Goal: Task Accomplishment & Management: Complete application form

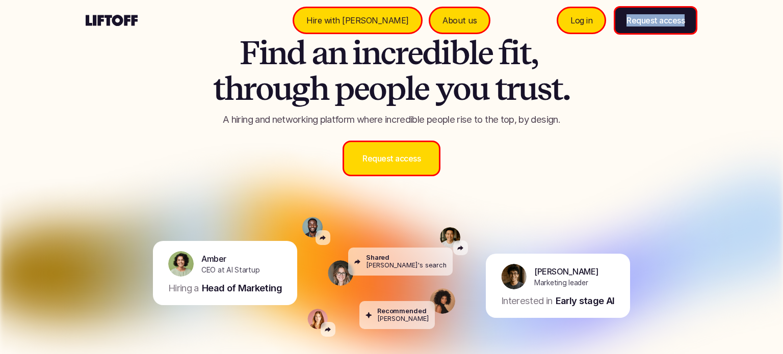
scroll to position [18, 0]
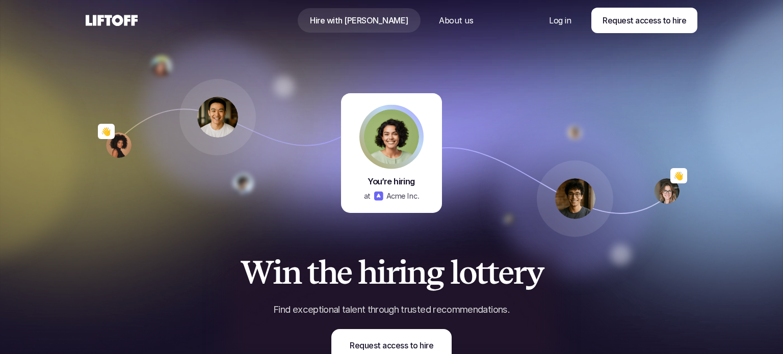
drag, startPoint x: 361, startPoint y: 17, endPoint x: 359, endPoint y: 24, distance: 7.4
drag, startPoint x: 314, startPoint y: 20, endPoint x: 391, endPoint y: 16, distance: 77.7
click at [391, 16] on div "Hire with Liftoff About us" at bounding box center [392, 20] width 204 height 41
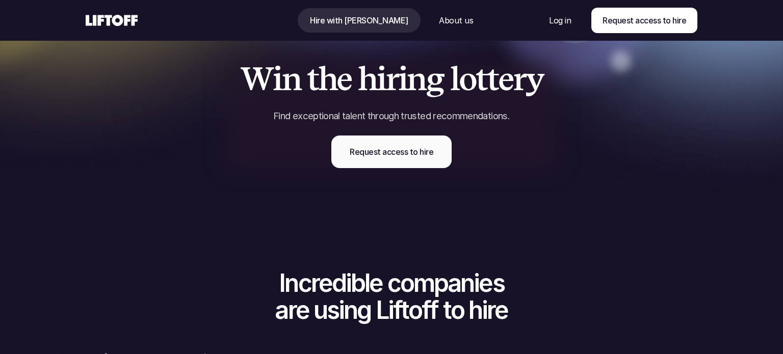
scroll to position [335, 0]
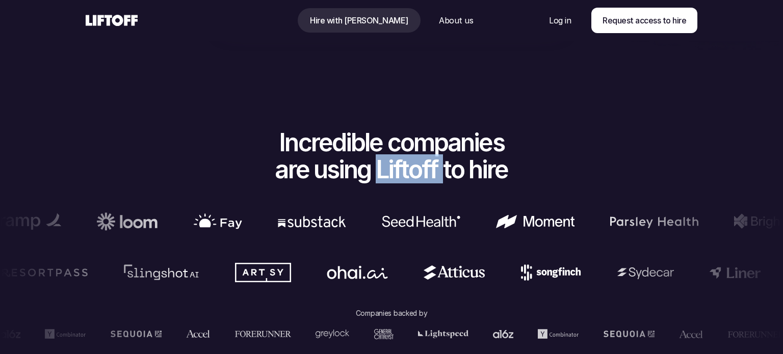
drag, startPoint x: 376, startPoint y: 171, endPoint x: 441, endPoint y: 172, distance: 64.8
click at [441, 172] on h2 "Incredible companies are using Liftoff to hire" at bounding box center [392, 157] width 332 height 54
copy h2 "Liftoff"
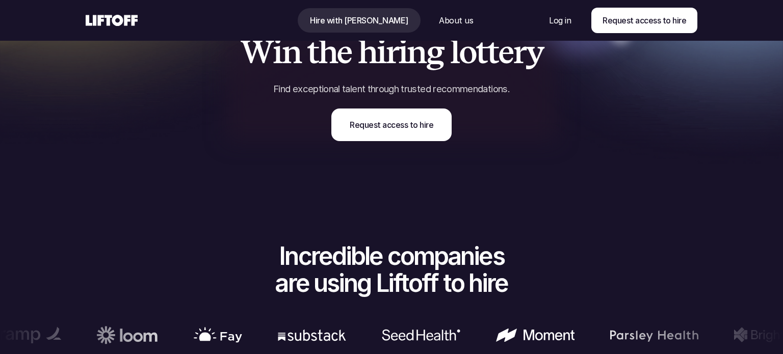
scroll to position [251, 0]
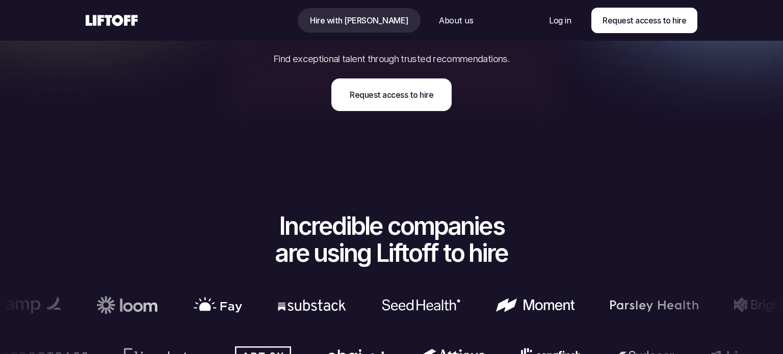
click at [402, 256] on h2 "Incredible companies are using Liftoff to hire" at bounding box center [392, 240] width 332 height 54
copy h2 "Liftoff"
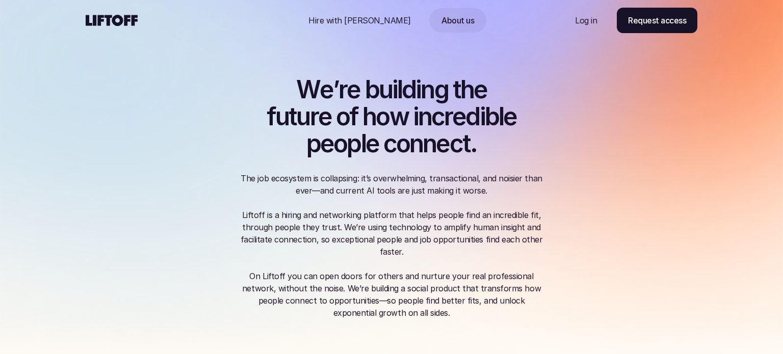
drag, startPoint x: 429, startPoint y: 18, endPoint x: 310, endPoint y: 23, distance: 120.0
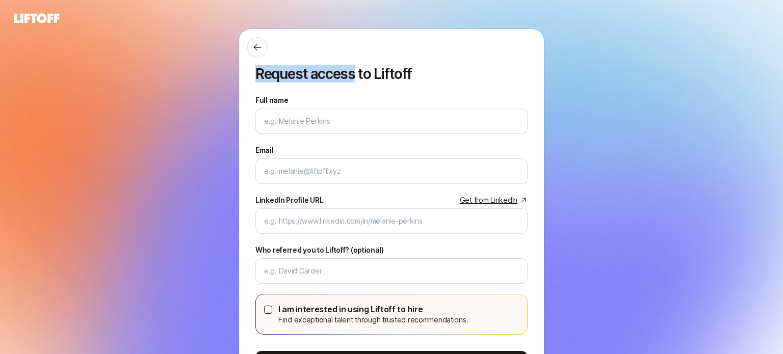
drag, startPoint x: 255, startPoint y: 78, endPoint x: 352, endPoint y: 73, distance: 97.0
click at [352, 73] on p "Request access to Liftoff" at bounding box center [392, 74] width 272 height 16
copy p "Request access"
